Goal: Check status: Check status

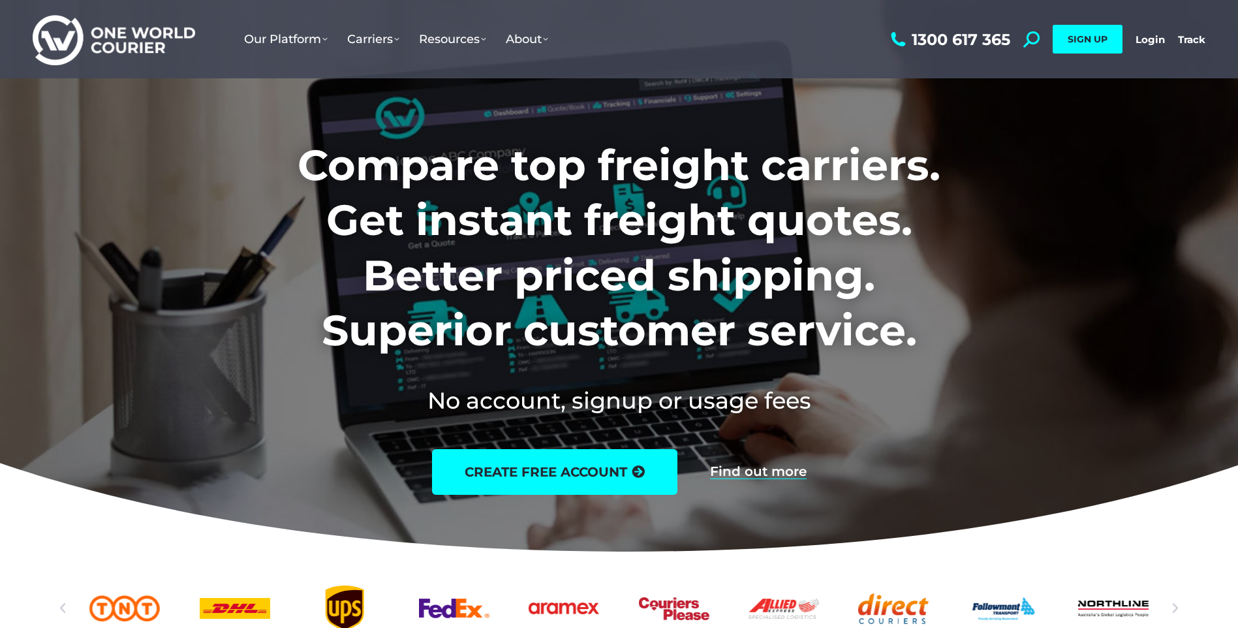
click at [1149, 40] on link "Login" at bounding box center [1150, 39] width 29 height 12
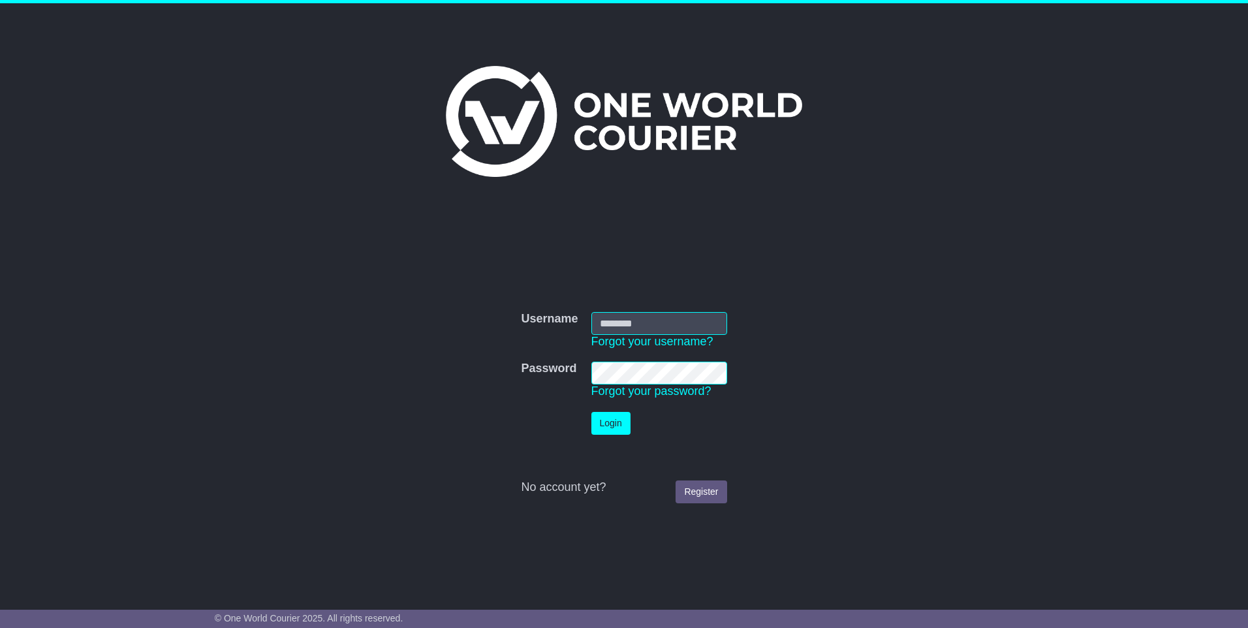
type input "**********"
click at [603, 417] on button "Login" at bounding box center [610, 423] width 39 height 23
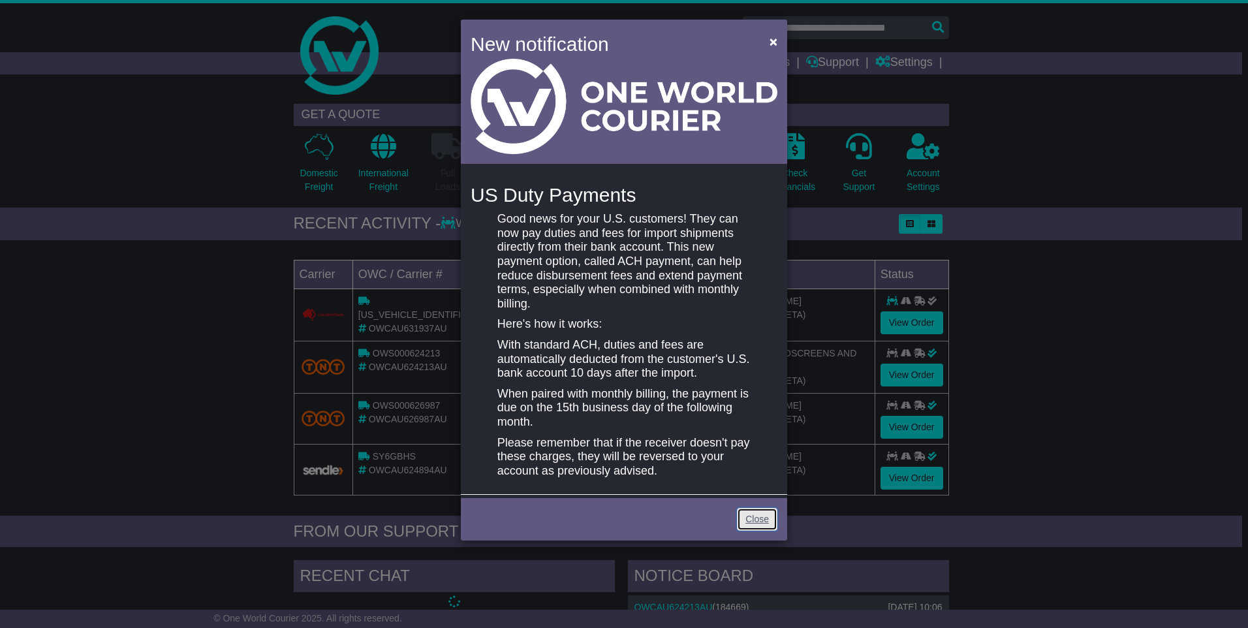
click at [760, 525] on link "Close" at bounding box center [757, 519] width 40 height 23
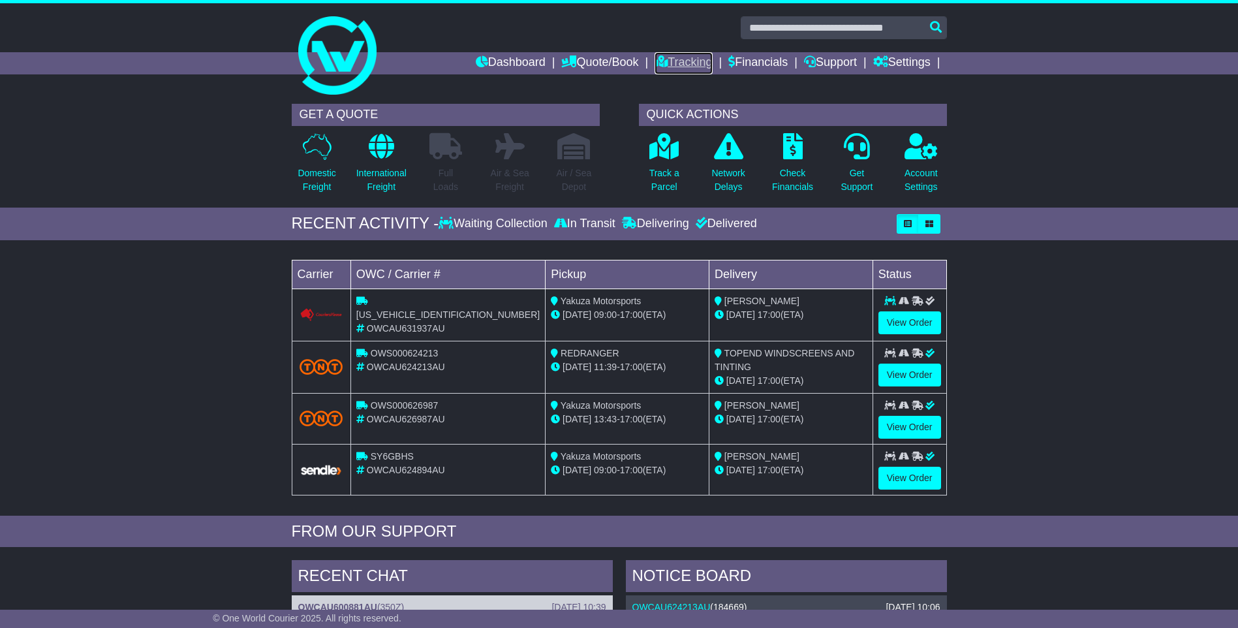
click at [680, 61] on link "Tracking" at bounding box center [683, 63] width 57 height 22
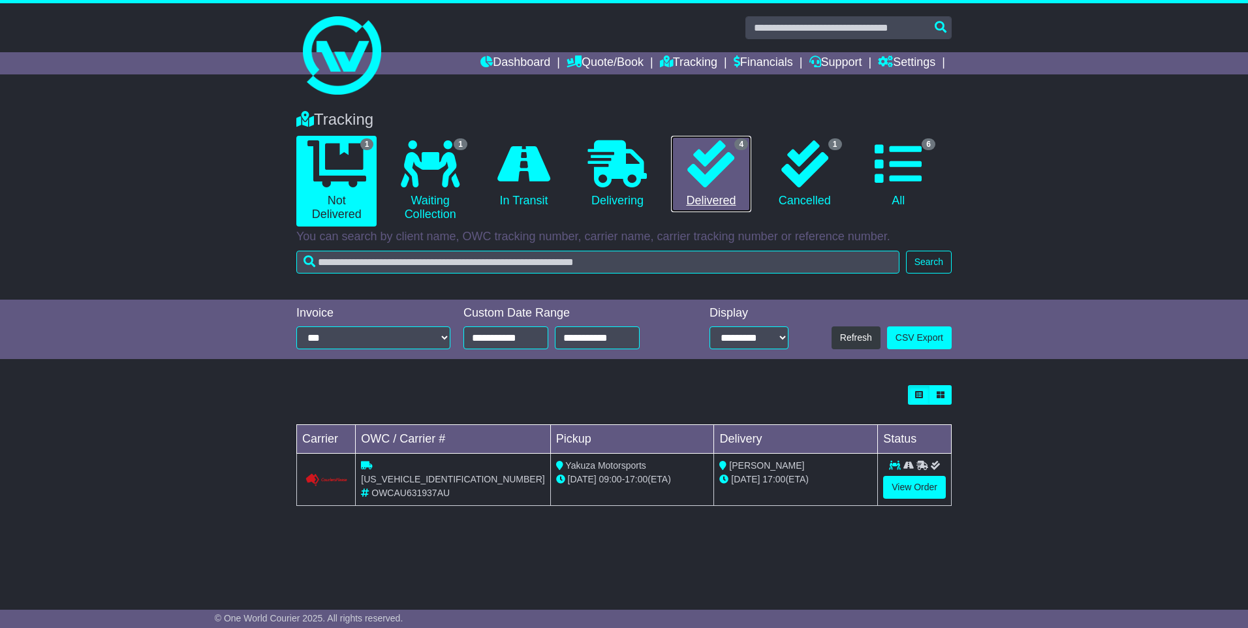
click at [724, 182] on icon at bounding box center [710, 163] width 47 height 47
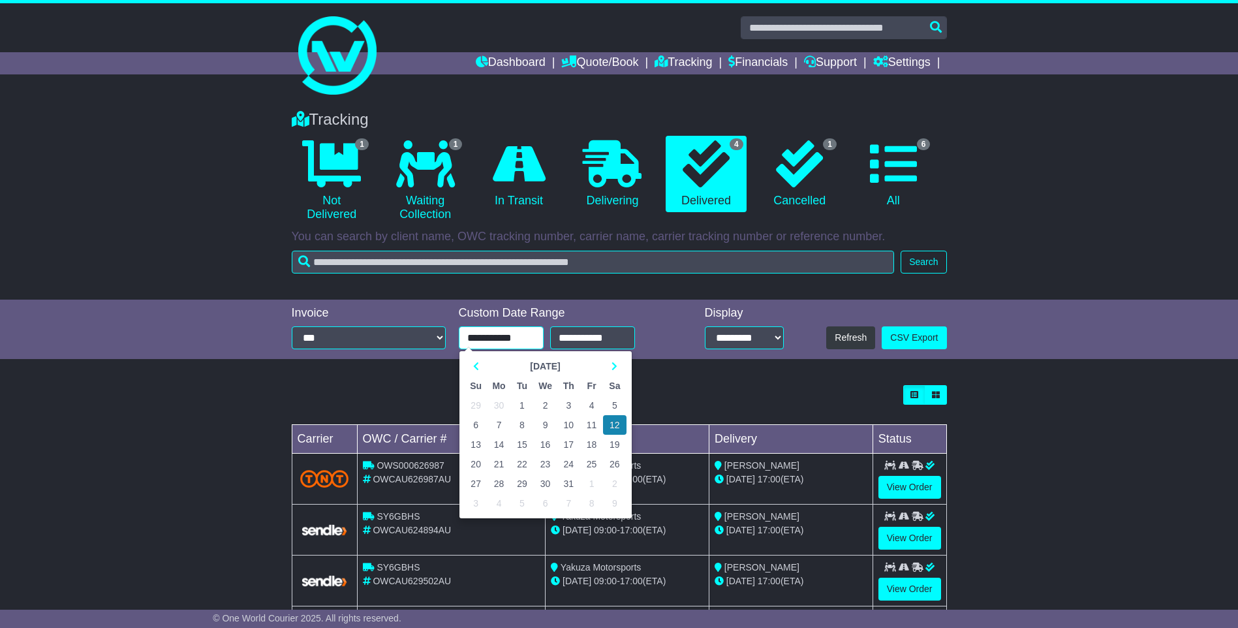
click at [530, 332] on input "**********" at bounding box center [501, 337] width 85 height 23
click at [480, 366] on th at bounding box center [476, 366] width 23 height 20
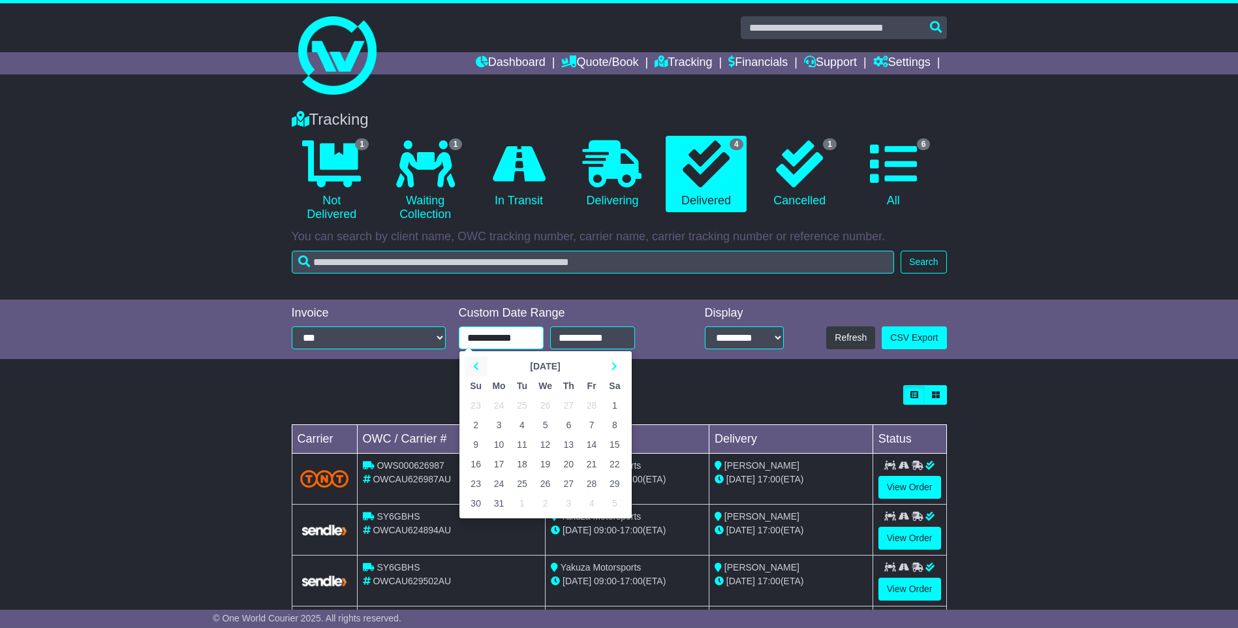
click at [480, 371] on th at bounding box center [476, 366] width 23 height 20
click at [615, 363] on icon at bounding box center [615, 366] width 6 height 9
click at [615, 364] on icon at bounding box center [615, 366] width 6 height 9
click at [567, 401] on td "1" at bounding box center [568, 406] width 23 height 20
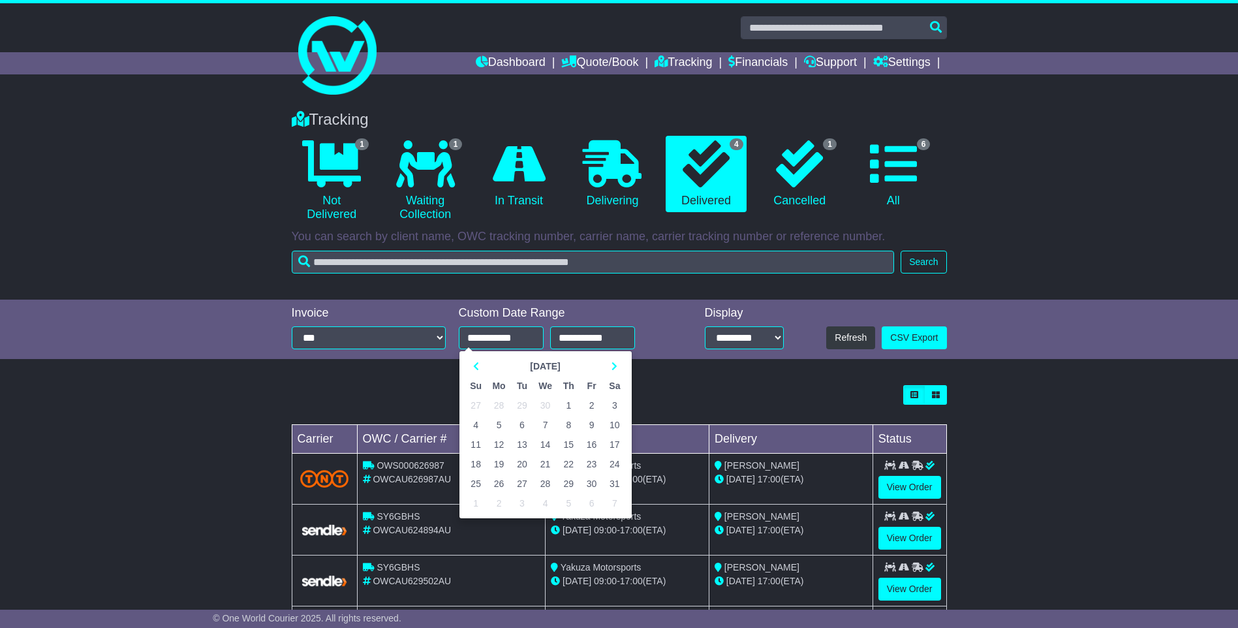
type input "**********"
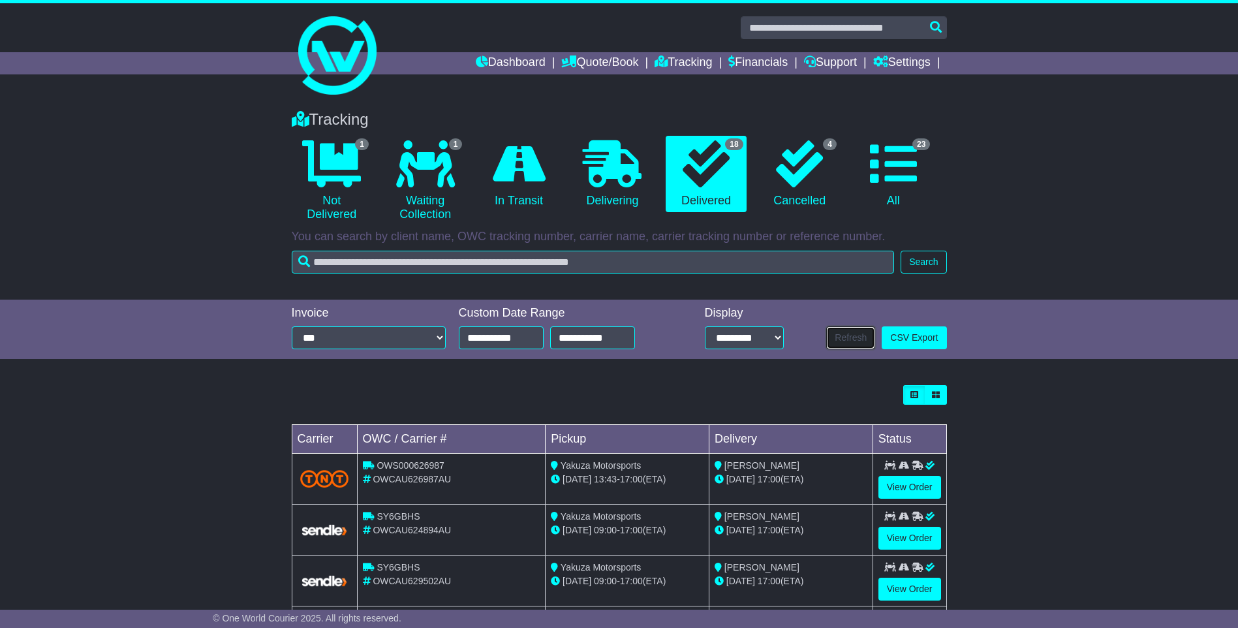
click at [848, 339] on button "Refresh" at bounding box center [850, 337] width 49 height 23
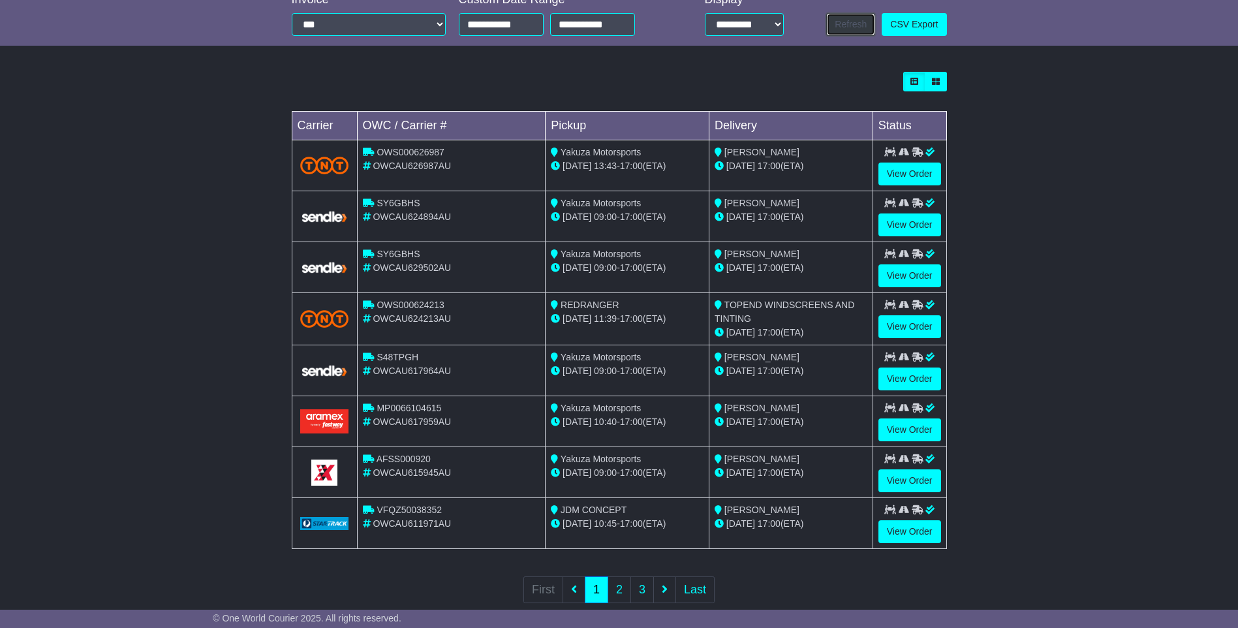
scroll to position [326, 0]
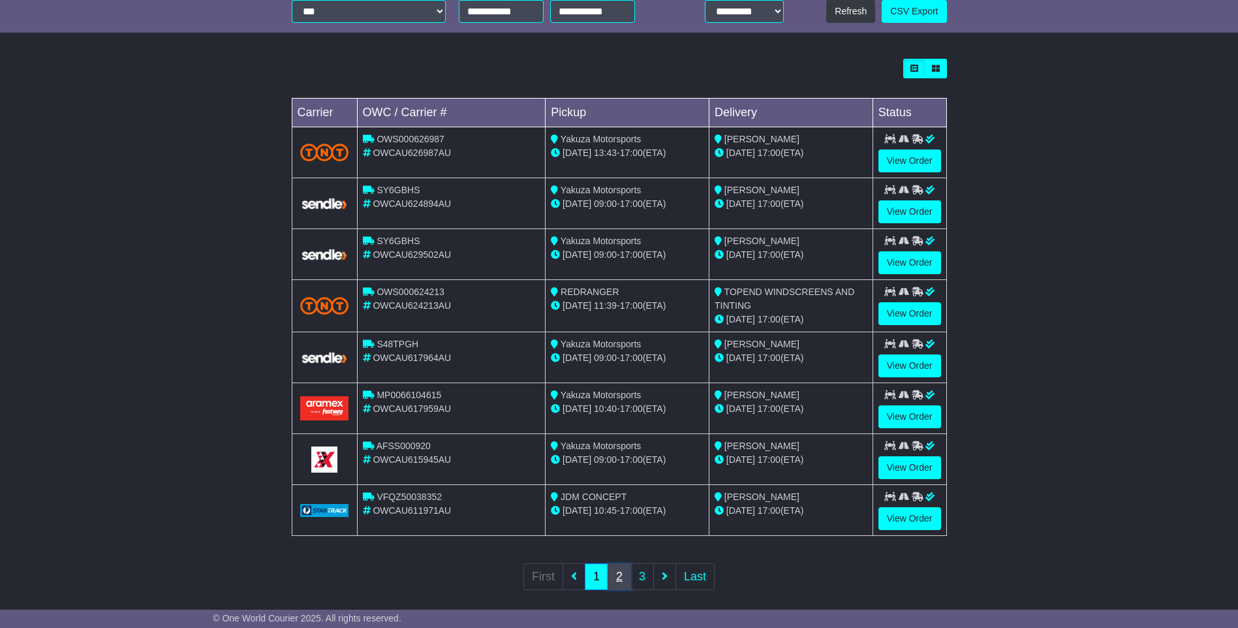
click at [625, 582] on link "2" at bounding box center [620, 576] width 24 height 27
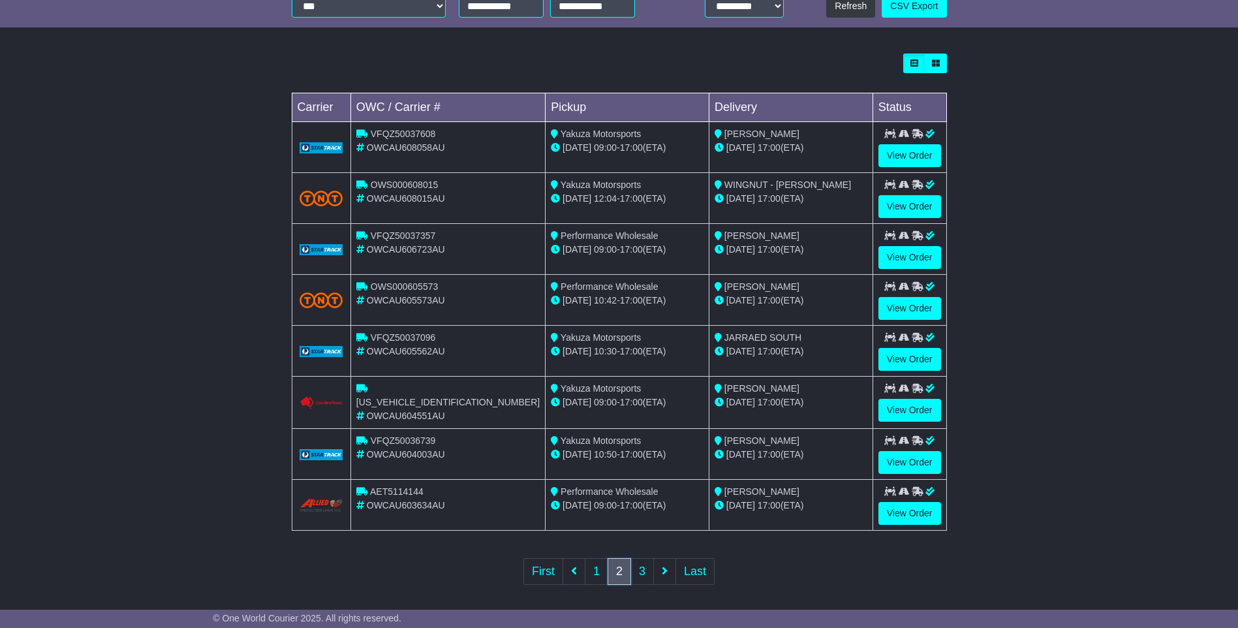
scroll to position [337, 0]
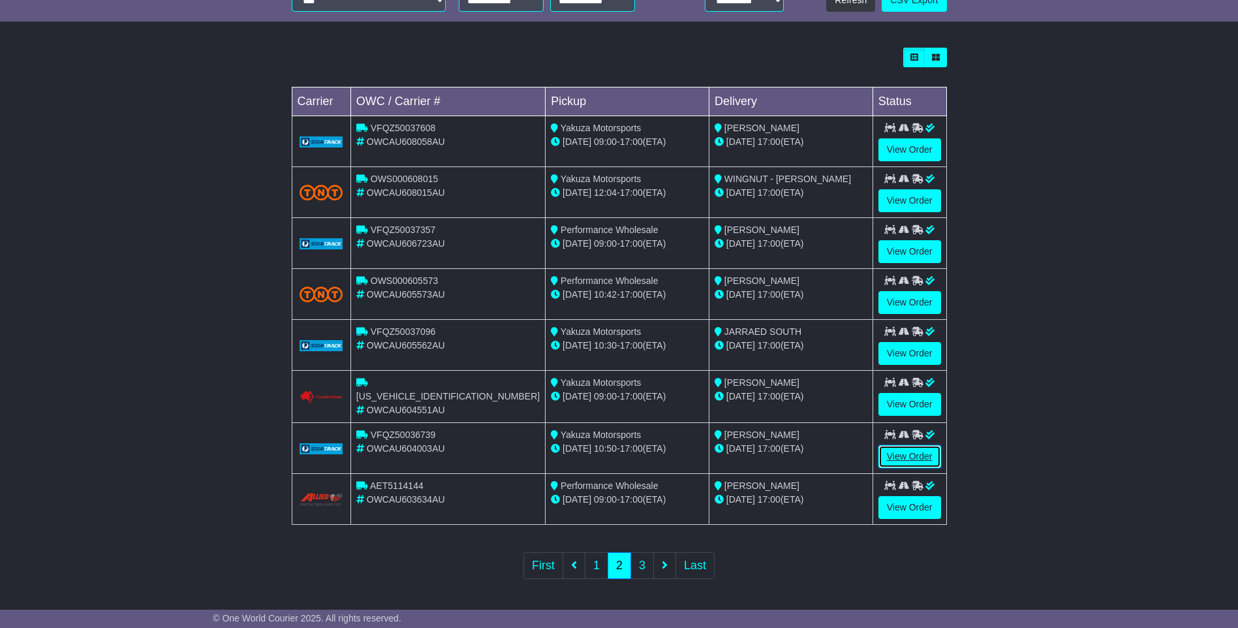
click at [905, 458] on link "View Order" at bounding box center [910, 456] width 63 height 23
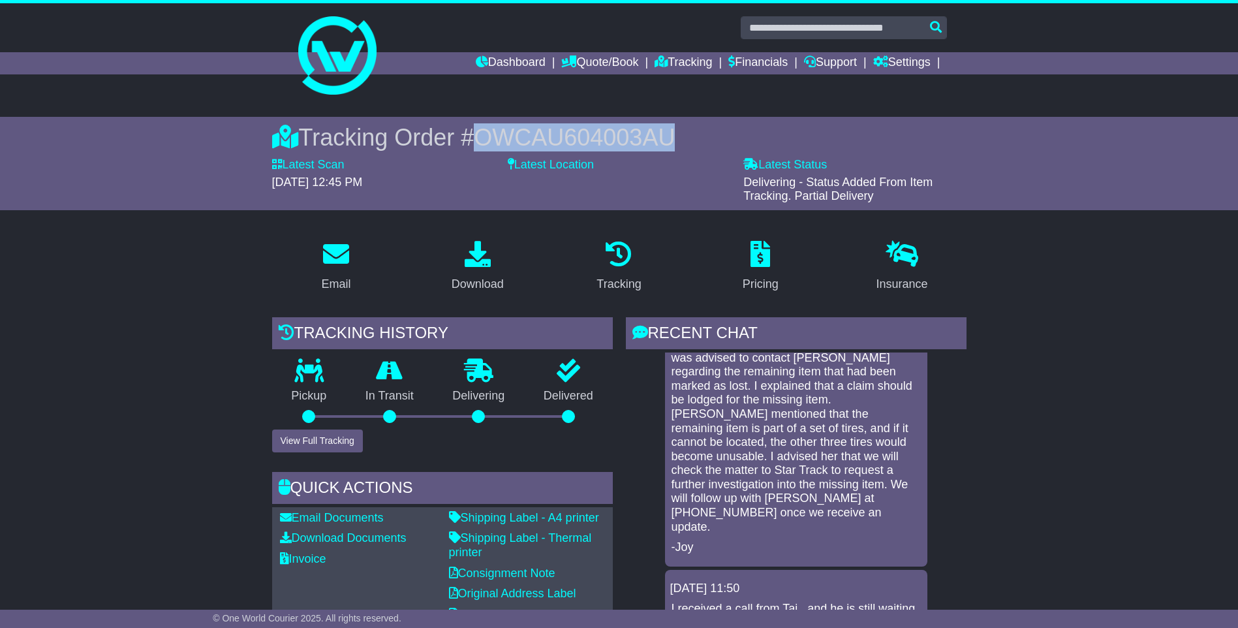
drag, startPoint x: 477, startPoint y: 134, endPoint x: 668, endPoint y: 143, distance: 191.5
click at [668, 143] on span "OWCAU604003AU" at bounding box center [574, 137] width 201 height 27
copy span "OWCAU604003AU"
